Goal: Information Seeking & Learning: Learn about a topic

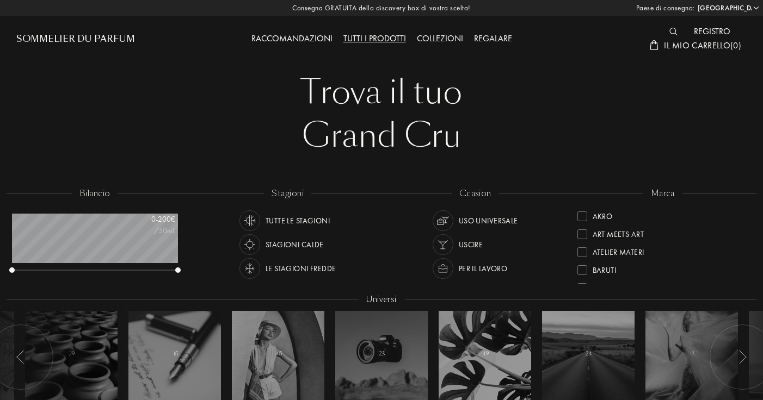
select select "IT"
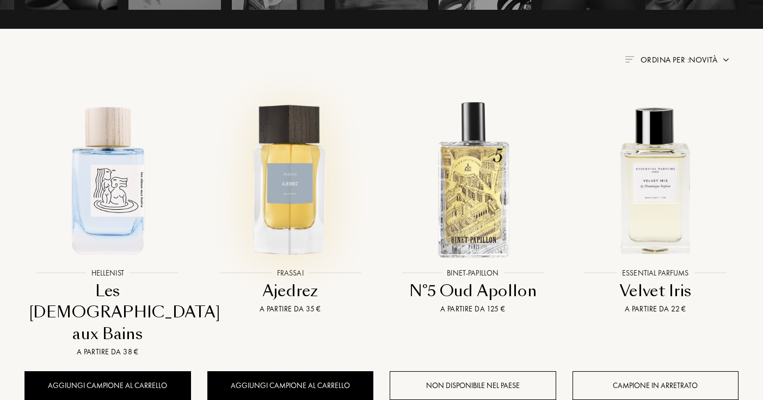
scroll to position [441, 0]
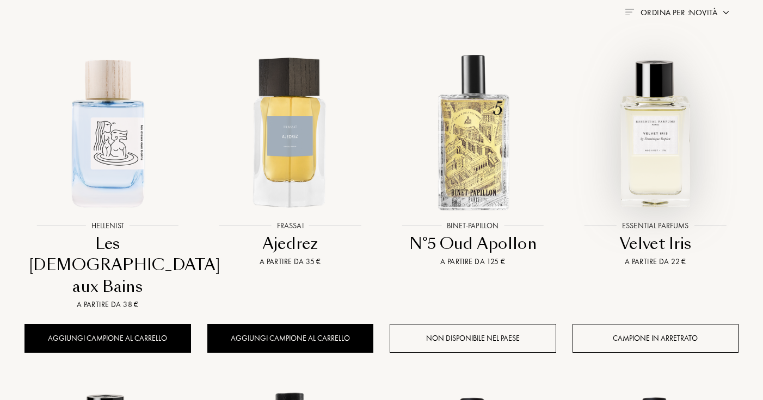
click at [665, 148] on img at bounding box center [655, 132] width 164 height 164
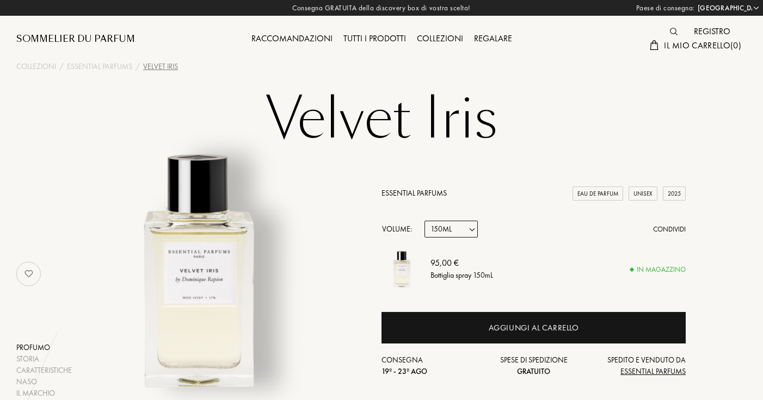
select select "IT"
select select "3"
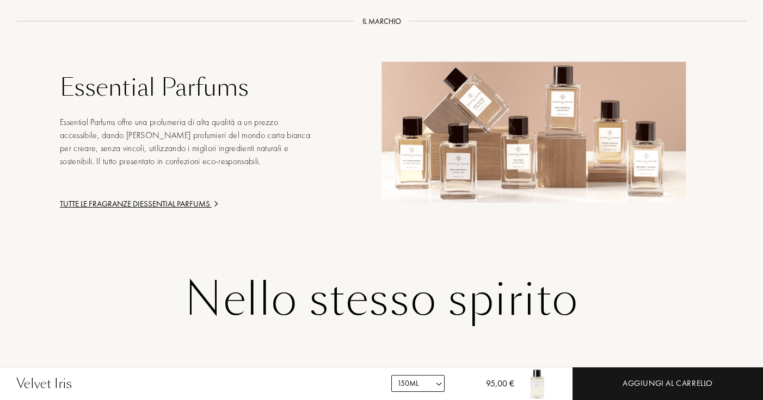
scroll to position [1619, 0]
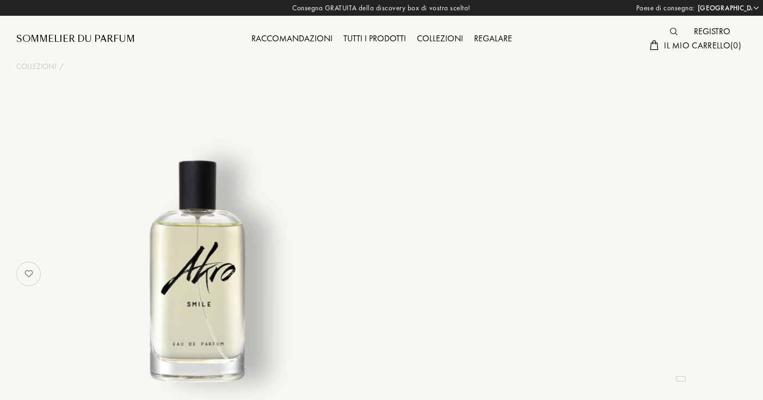
select select "IT"
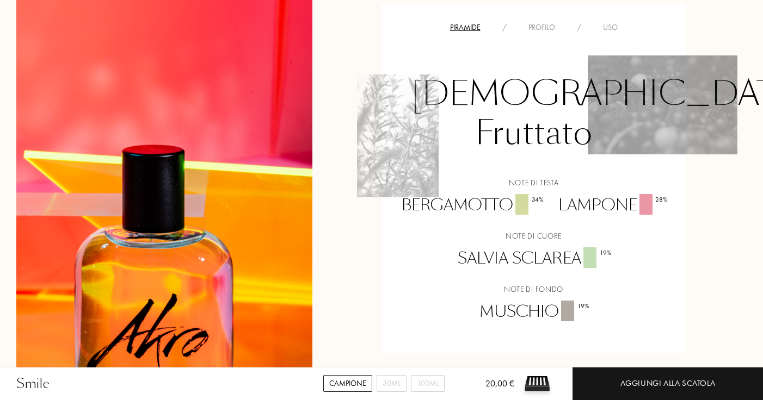
scroll to position [966, 0]
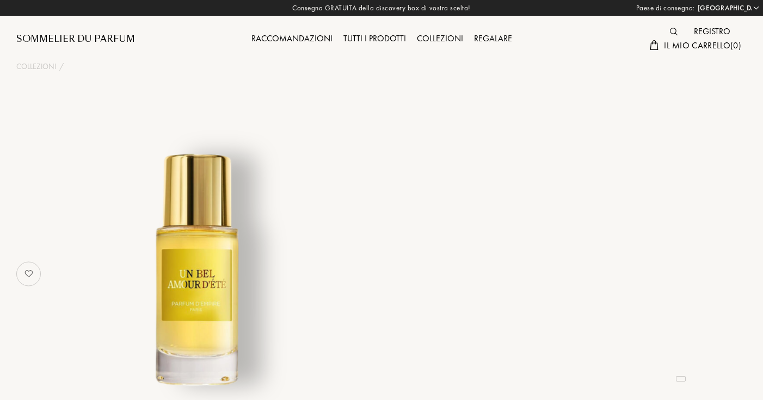
select select "IT"
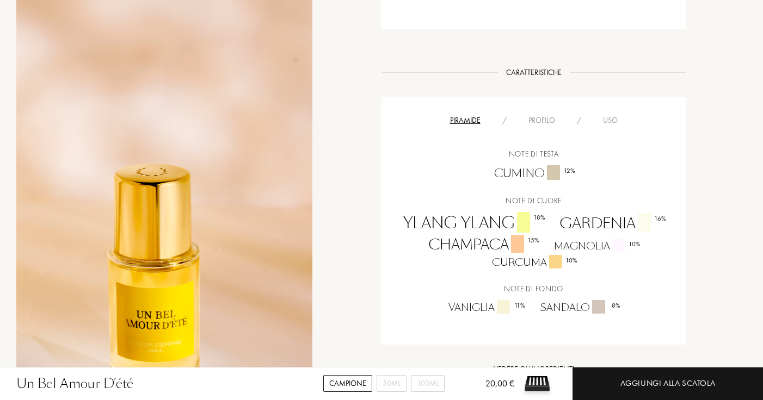
scroll to position [577, 0]
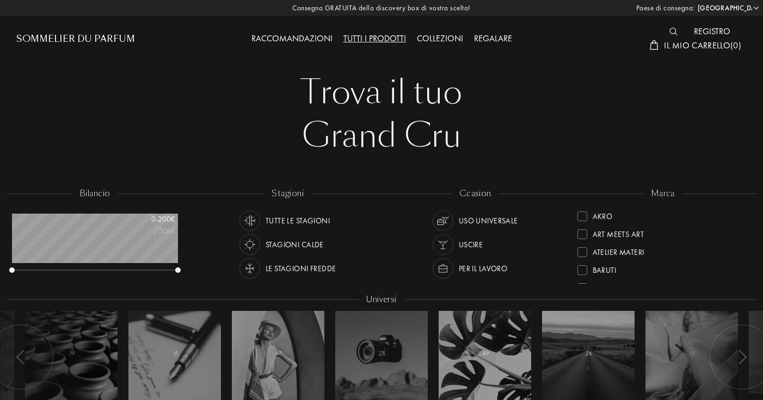
select select "IT"
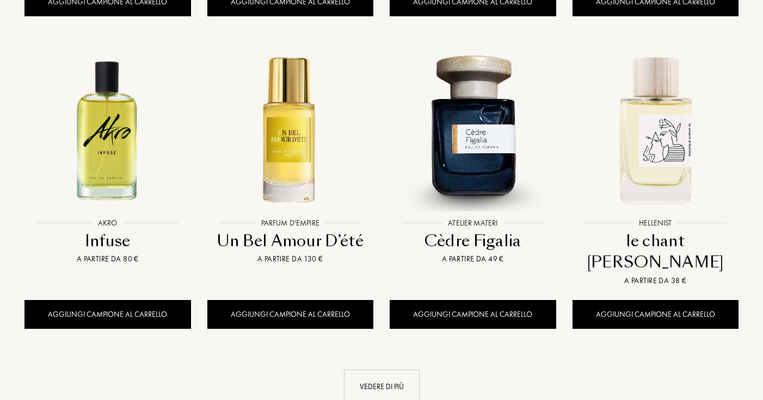
scroll to position [54, 165]
click at [375, 370] on div "Vedere di più" at bounding box center [382, 387] width 76 height 34
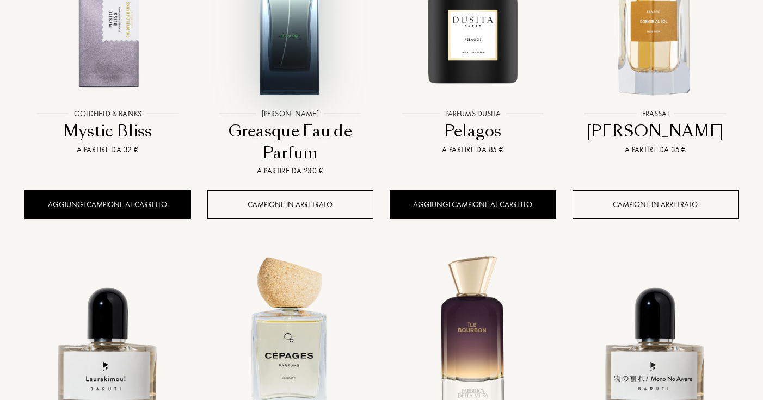
scroll to position [1881, 0]
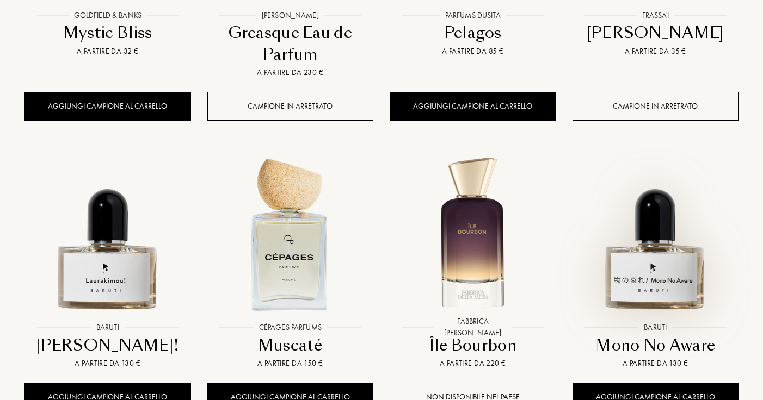
click at [688, 208] on img at bounding box center [655, 234] width 164 height 164
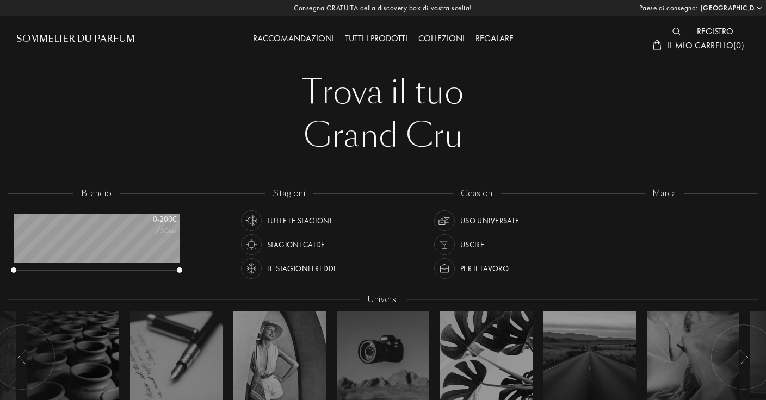
select select "IT"
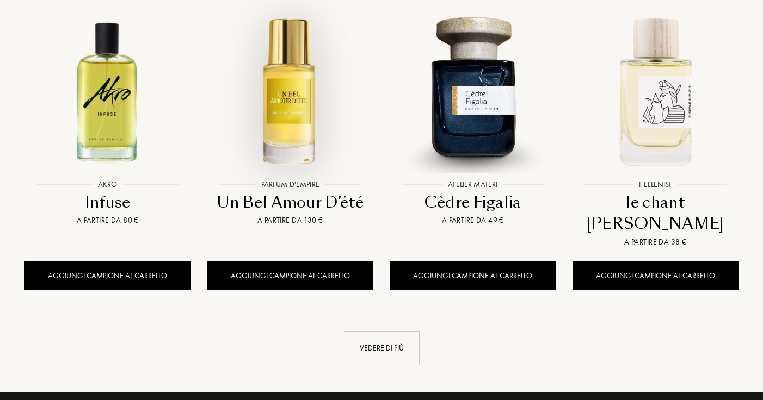
scroll to position [1181, 0]
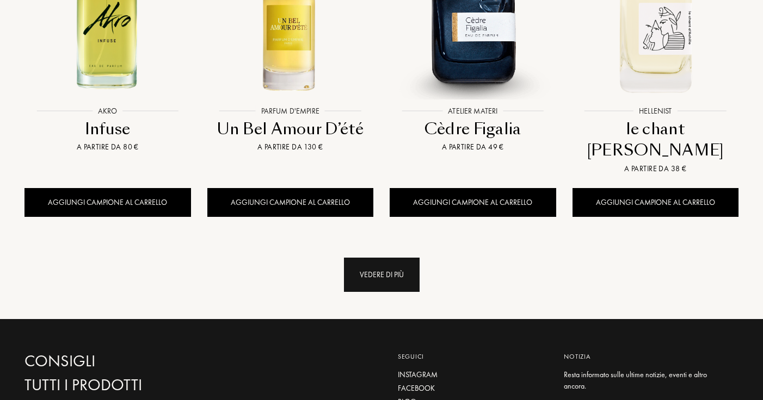
click at [375, 258] on div "Vedere di più" at bounding box center [382, 275] width 76 height 34
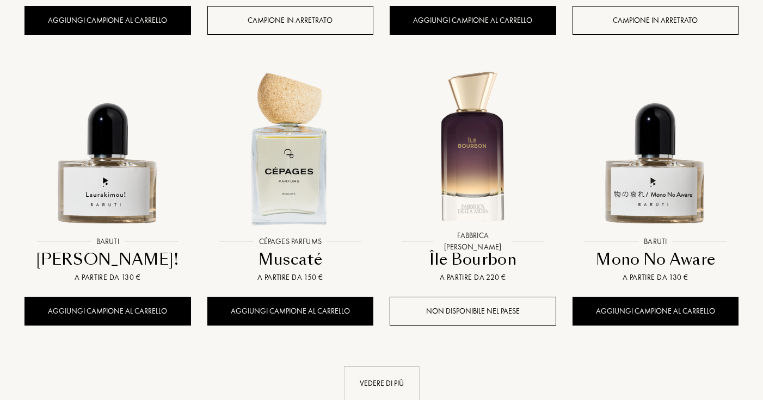
scroll to position [2002, 0]
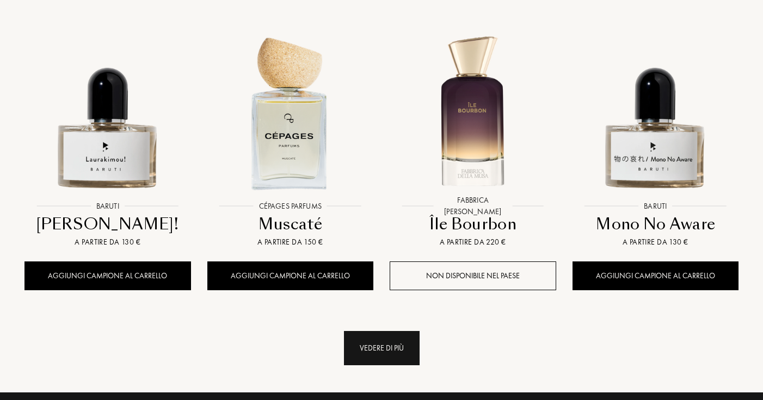
click at [365, 331] on div "Vedere di più" at bounding box center [382, 348] width 76 height 34
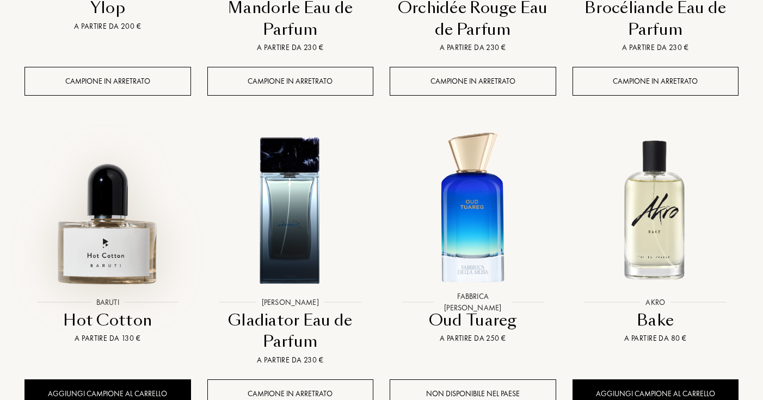
scroll to position [2932, 0]
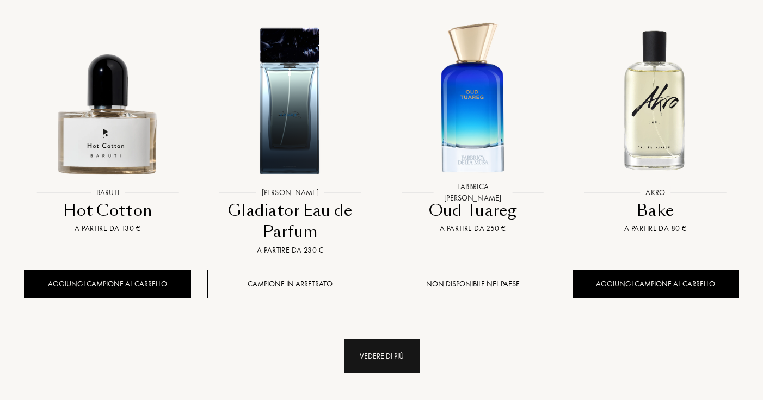
click at [370, 340] on div "Vedere di più" at bounding box center [382, 357] width 76 height 34
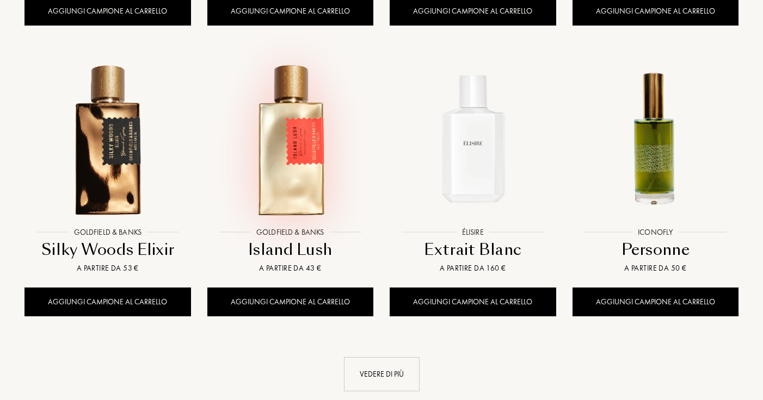
scroll to position [3817, 0]
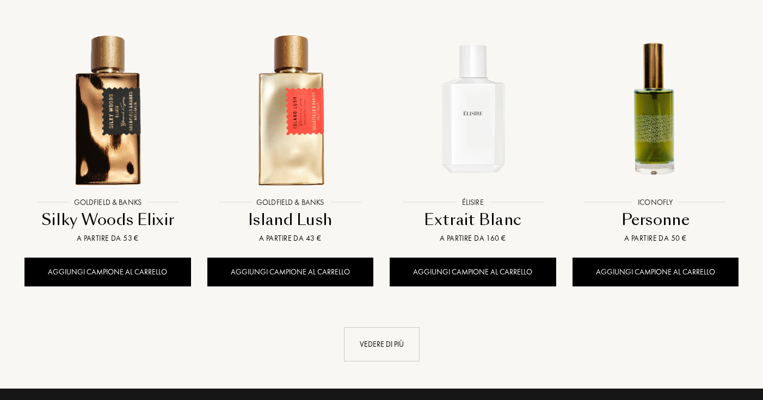
click at [379, 328] on div "Vedere di più" at bounding box center [382, 345] width 76 height 34
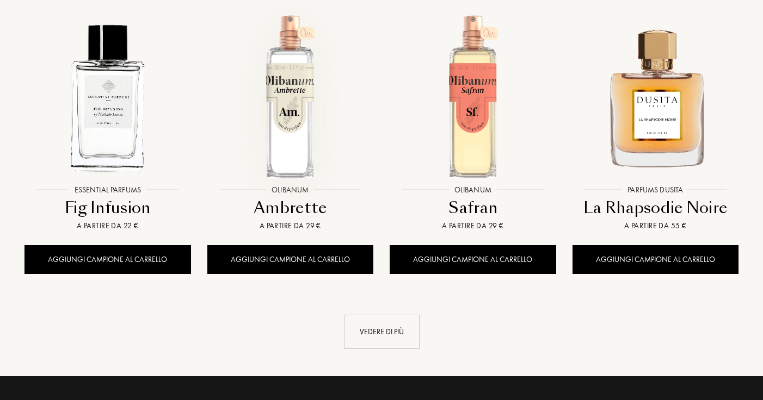
scroll to position [4747, 0]
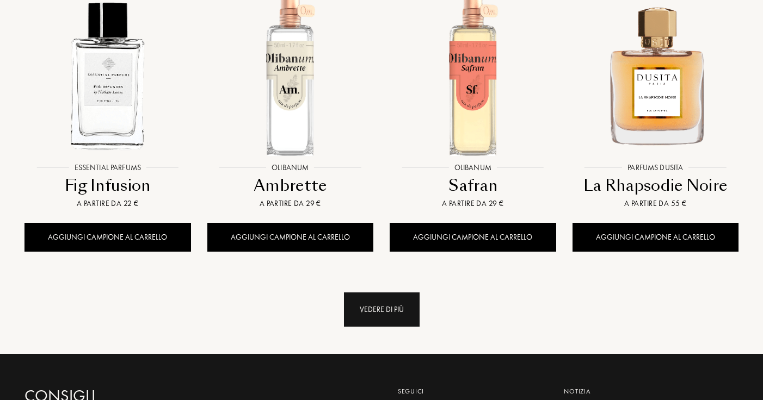
click at [393, 293] on div "Vedere di più" at bounding box center [382, 310] width 76 height 34
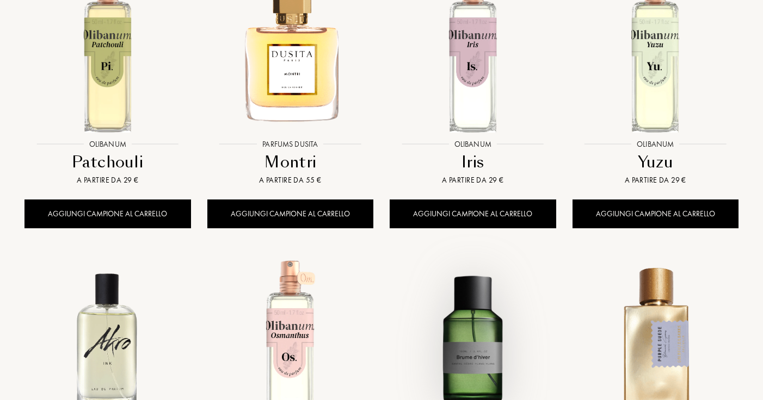
scroll to position [5699, 0]
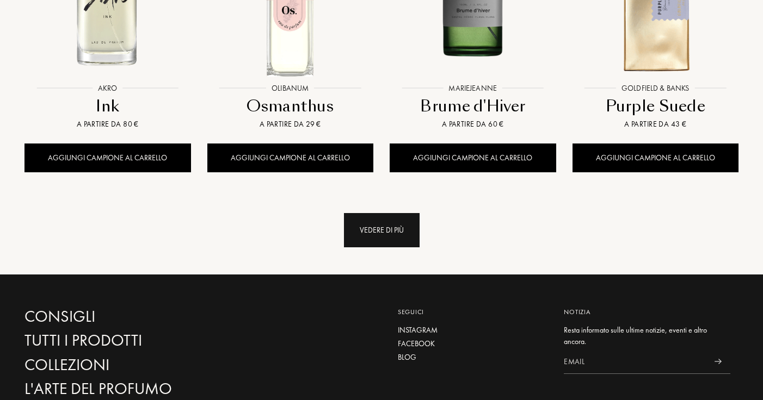
click at [375, 213] on div "Vedere di più" at bounding box center [382, 230] width 76 height 34
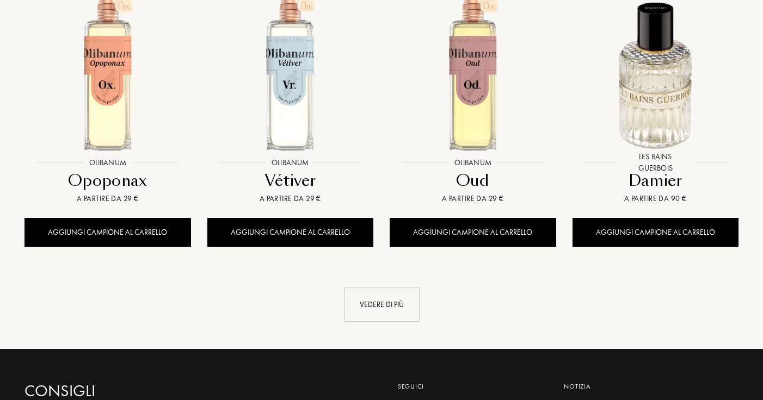
scroll to position [6562, 0]
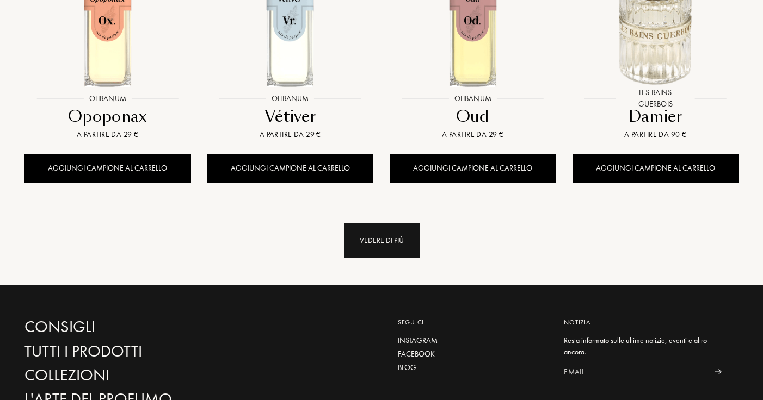
click at [397, 224] on div "Vedere di più" at bounding box center [382, 241] width 76 height 34
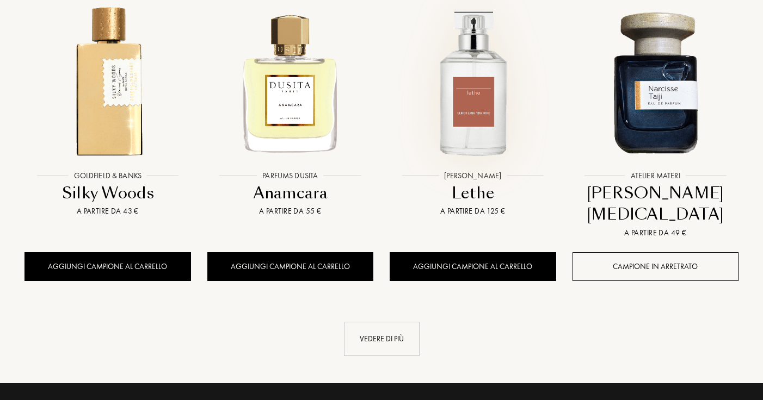
scroll to position [7377, 0]
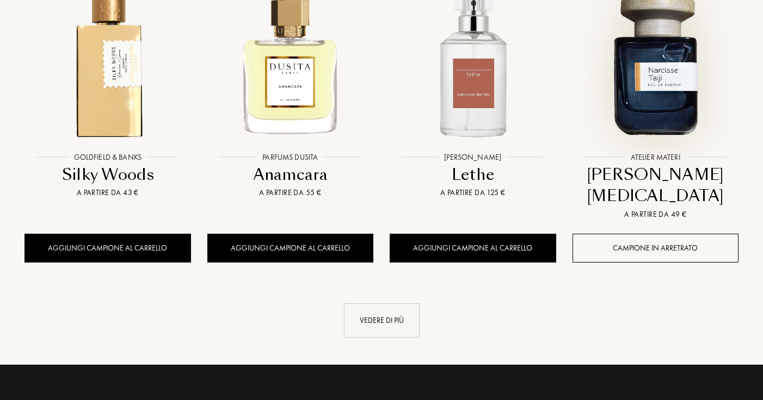
click at [682, 58] on img at bounding box center [655, 63] width 164 height 164
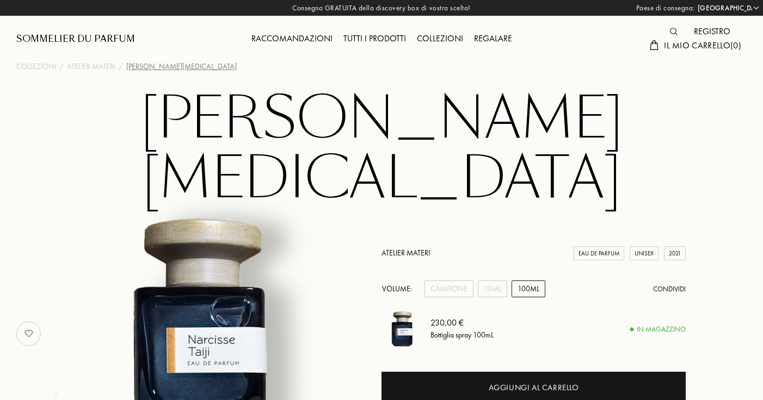
select select "IT"
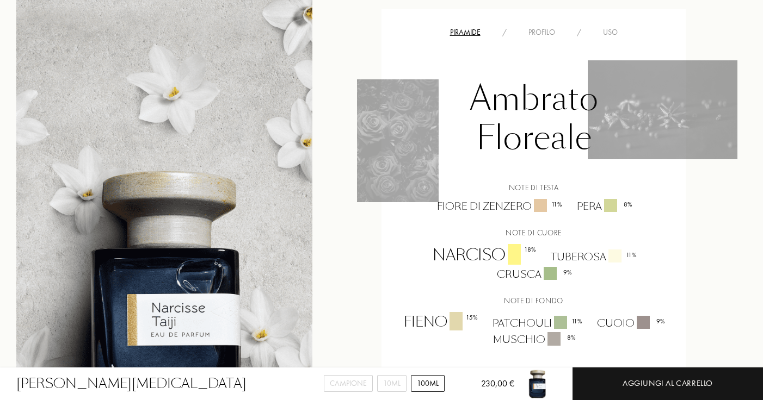
scroll to position [951, 0]
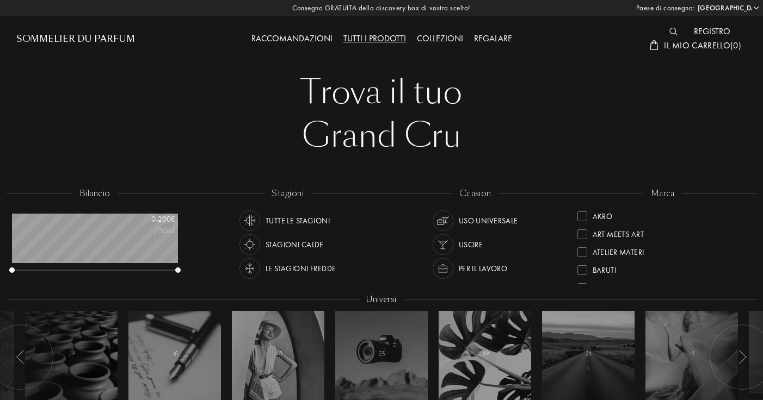
select select "IT"
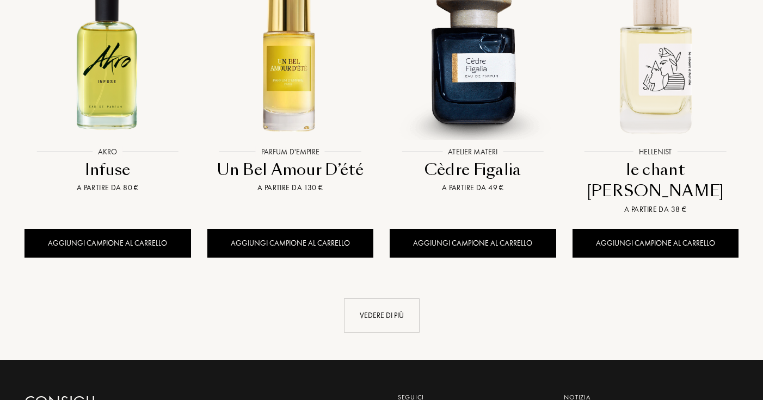
scroll to position [1370, 0]
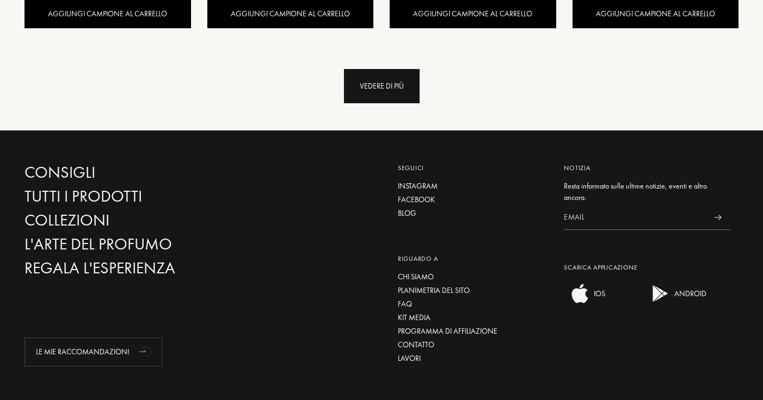
click at [382, 69] on div "Vedere di più" at bounding box center [382, 86] width 76 height 34
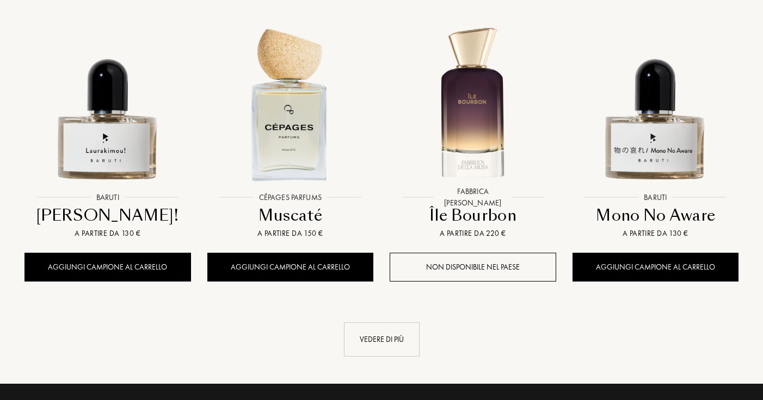
scroll to position [1986, 0]
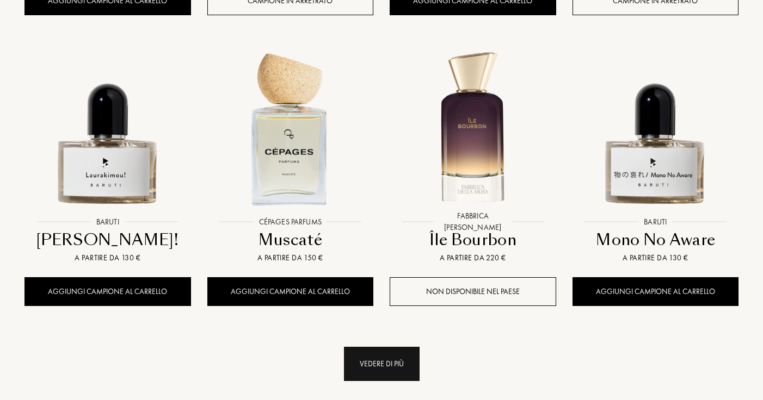
click at [359, 347] on div "Vedere di più" at bounding box center [382, 364] width 76 height 34
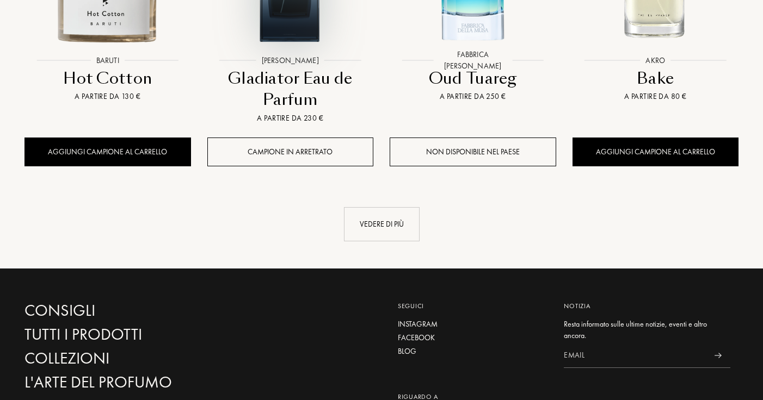
scroll to position [3130, 0]
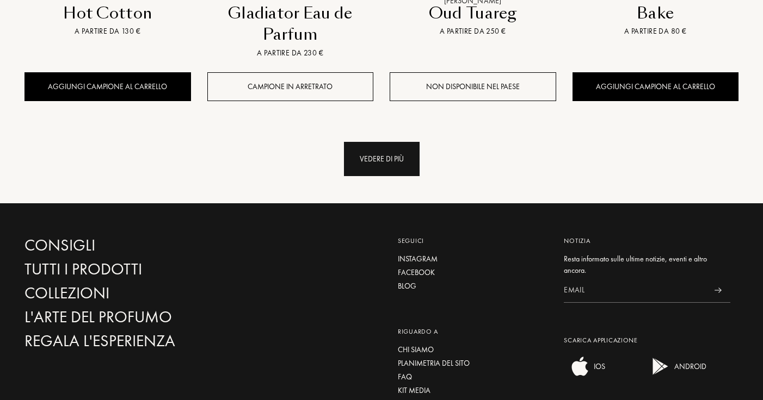
click at [409, 142] on div "Vedere di più" at bounding box center [382, 159] width 76 height 34
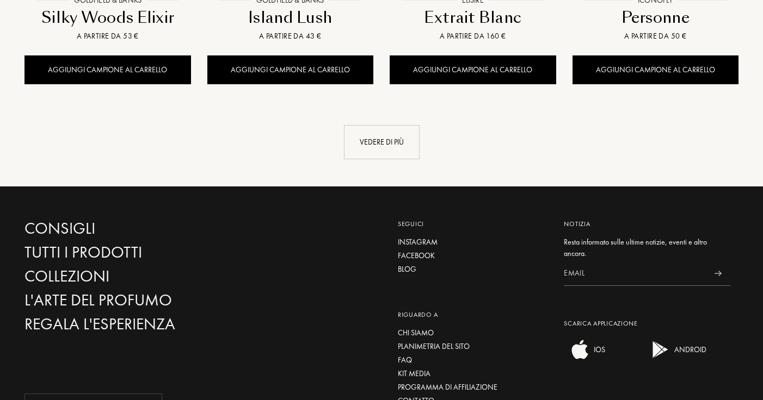
scroll to position [4076, 0]
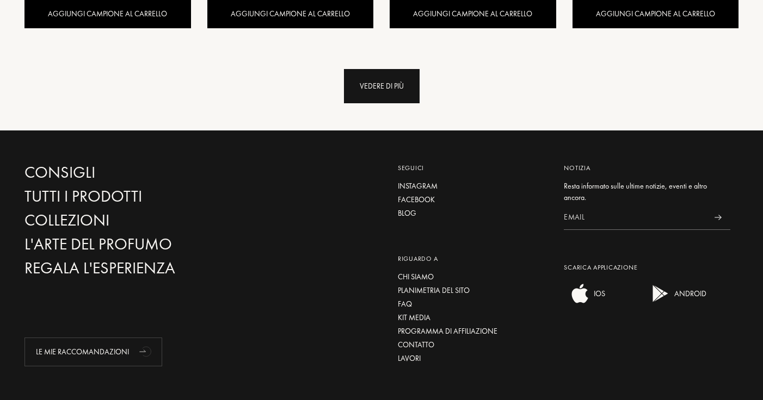
click at [392, 69] on div "Vedere di più" at bounding box center [382, 86] width 76 height 34
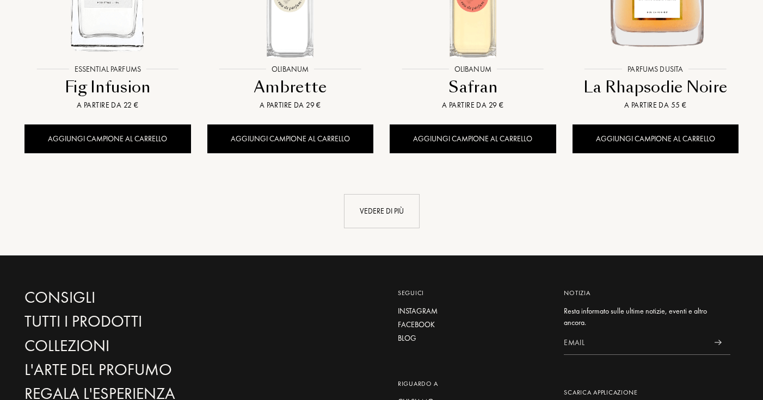
scroll to position [4712, 0]
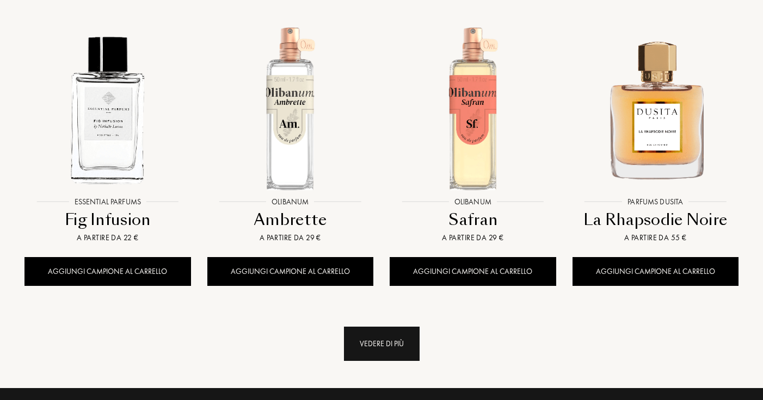
click at [361, 327] on div "Vedere di più" at bounding box center [382, 344] width 76 height 34
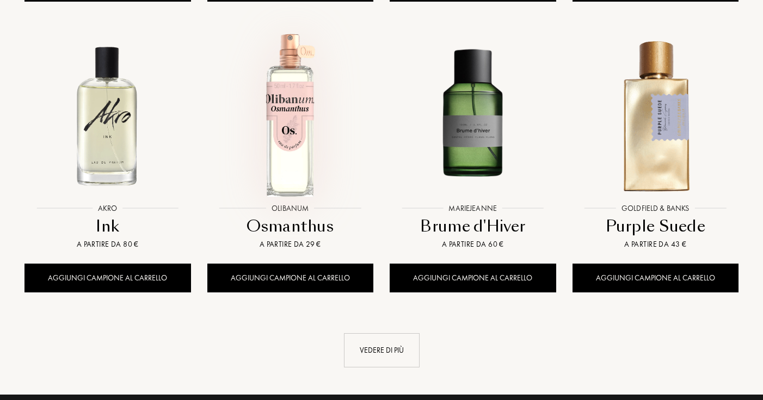
scroll to position [5844, 0]
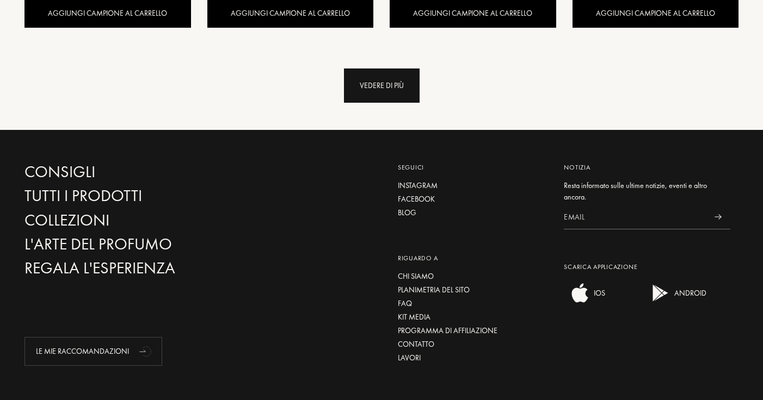
click at [396, 69] on div "Vedere di più" at bounding box center [382, 86] width 76 height 34
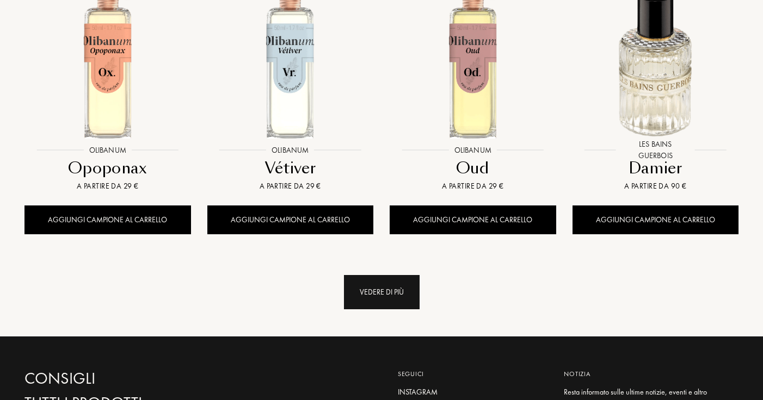
click at [360, 275] on div "Vedere di più" at bounding box center [382, 292] width 76 height 34
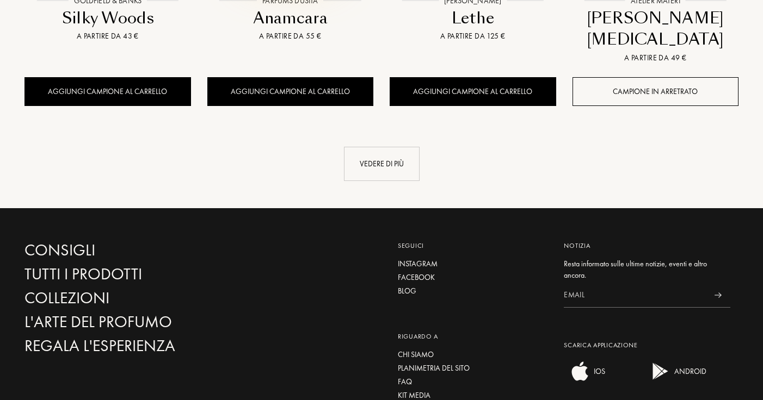
scroll to position [7591, 0]
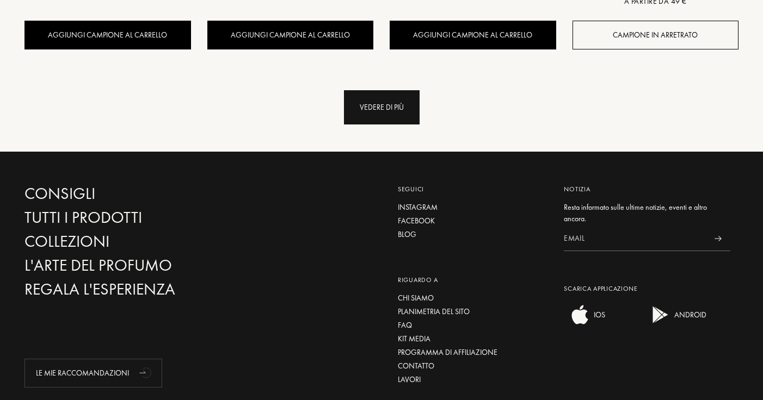
click at [400, 90] on div "Vedere di più" at bounding box center [382, 107] width 76 height 34
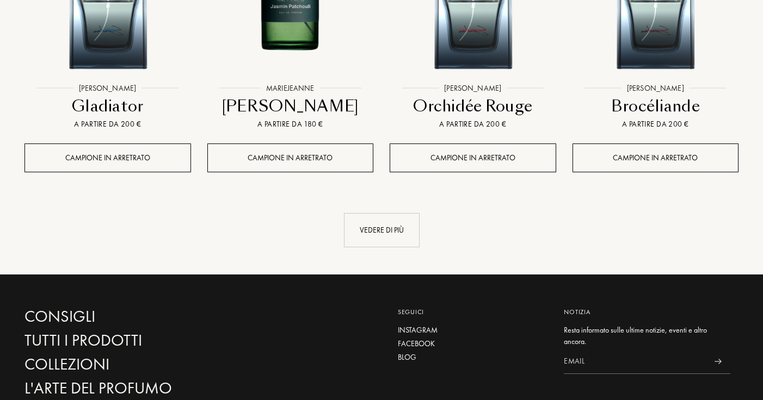
scroll to position [8179, 0]
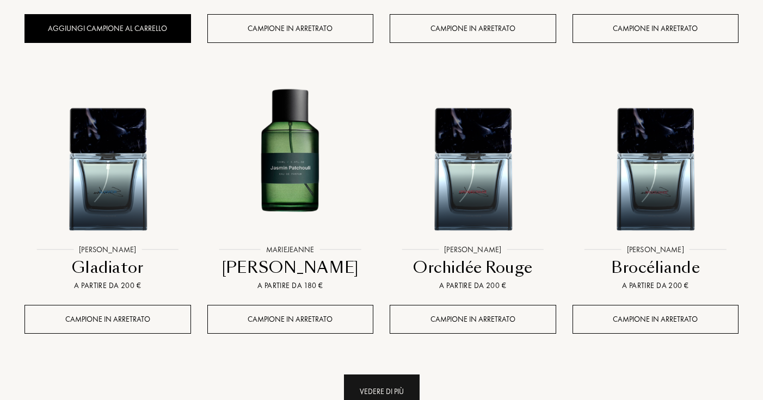
click at [381, 375] on div "Vedere di più" at bounding box center [382, 392] width 76 height 34
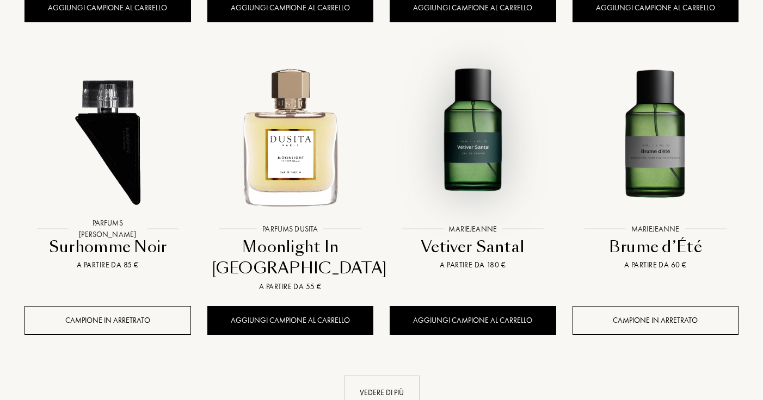
scroll to position [9216, 0]
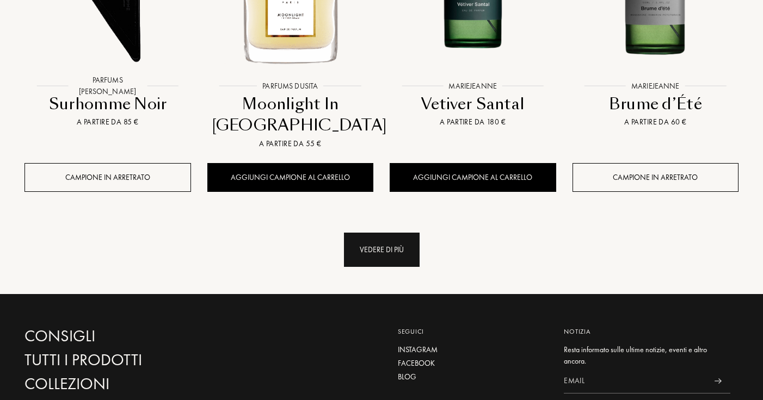
click at [377, 233] on div "Vedere di più" at bounding box center [382, 250] width 76 height 34
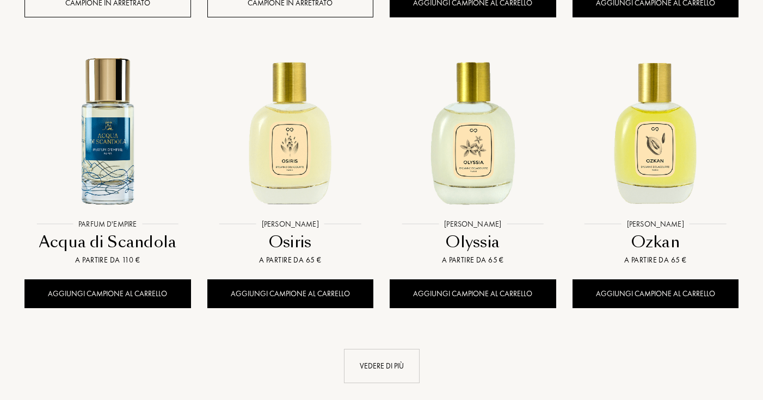
scroll to position [10154, 0]
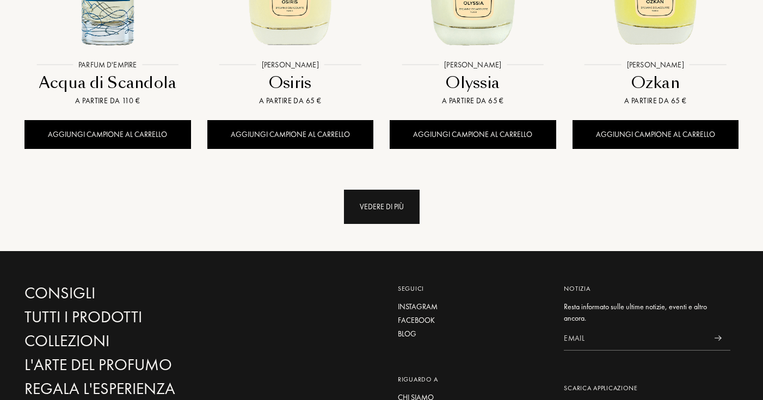
click at [383, 190] on div "Vedere di più" at bounding box center [382, 207] width 76 height 34
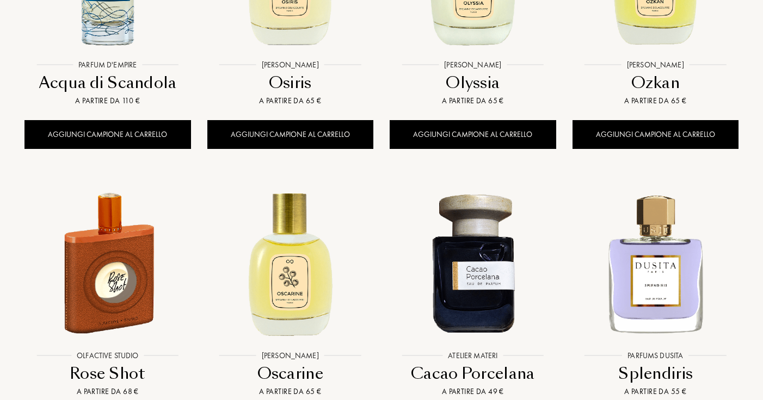
scroll to position [10446, 0]
